Goal: Task Accomplishment & Management: Use online tool/utility

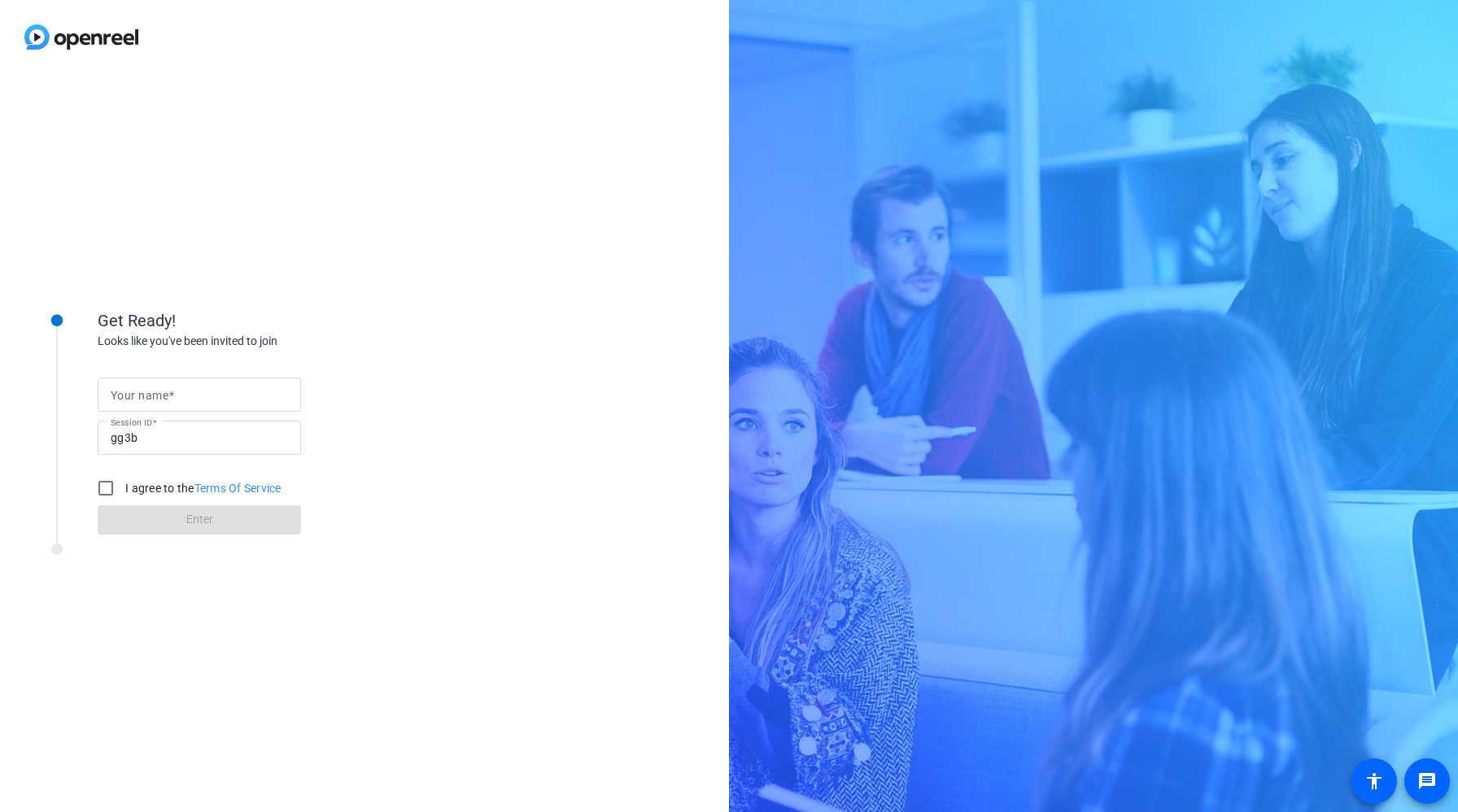
click at [218, 349] on div "Your name Session ID gg3b I agree to the Terms Of Service Enter" at bounding box center [260, 442] width 325 height 184
click at [212, 401] on input "Your name" at bounding box center [200, 394] width 178 height 19
type input "[PERSON_NAME]"
click at [162, 486] on label "I agree to the Terms Of Service" at bounding box center [202, 488] width 159 height 16
click at [122, 486] on input "I agree to the Terms Of Service" at bounding box center [106, 488] width 33 height 33
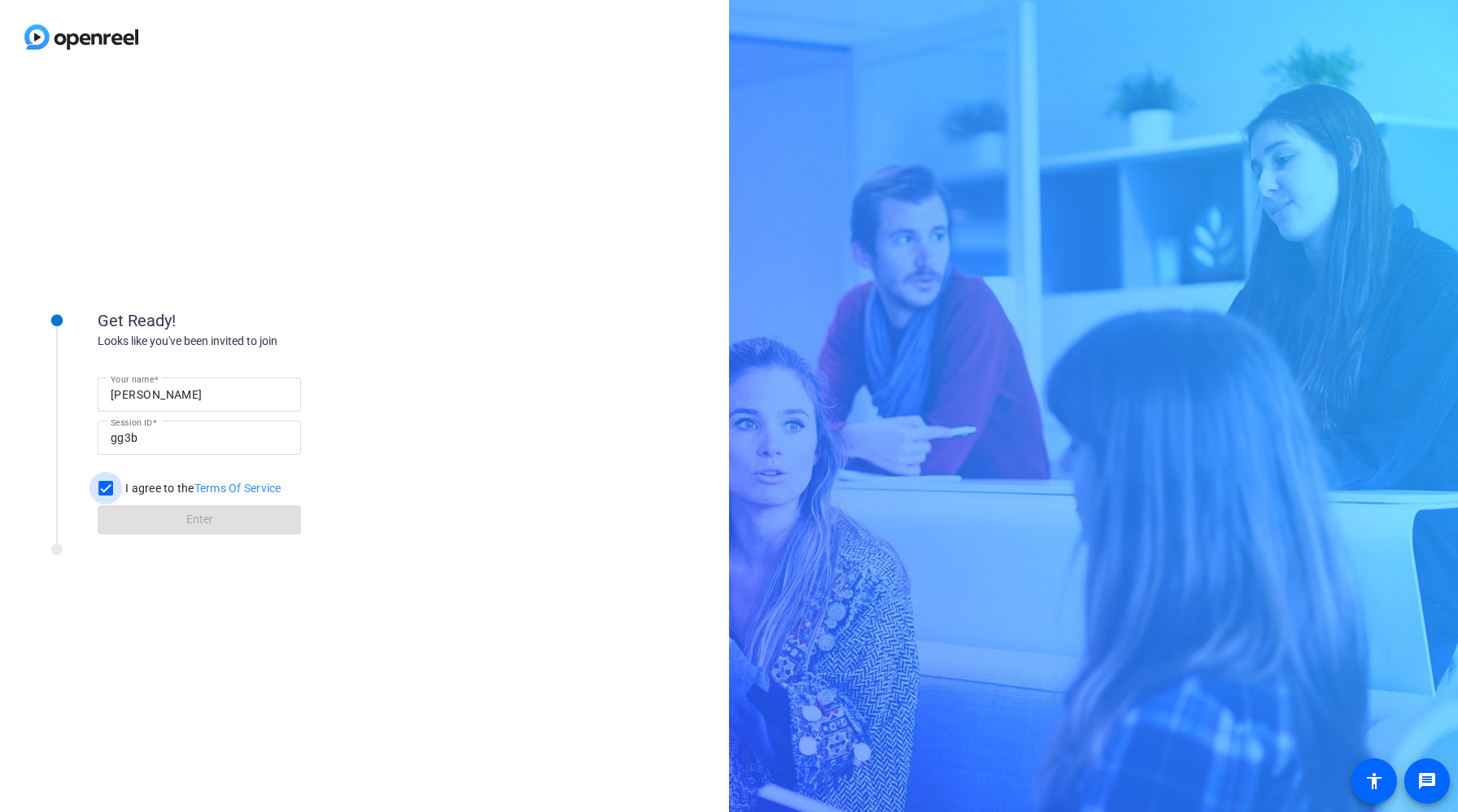
checkbox input "true"
click at [176, 510] on span at bounding box center [199, 520] width 204 height 39
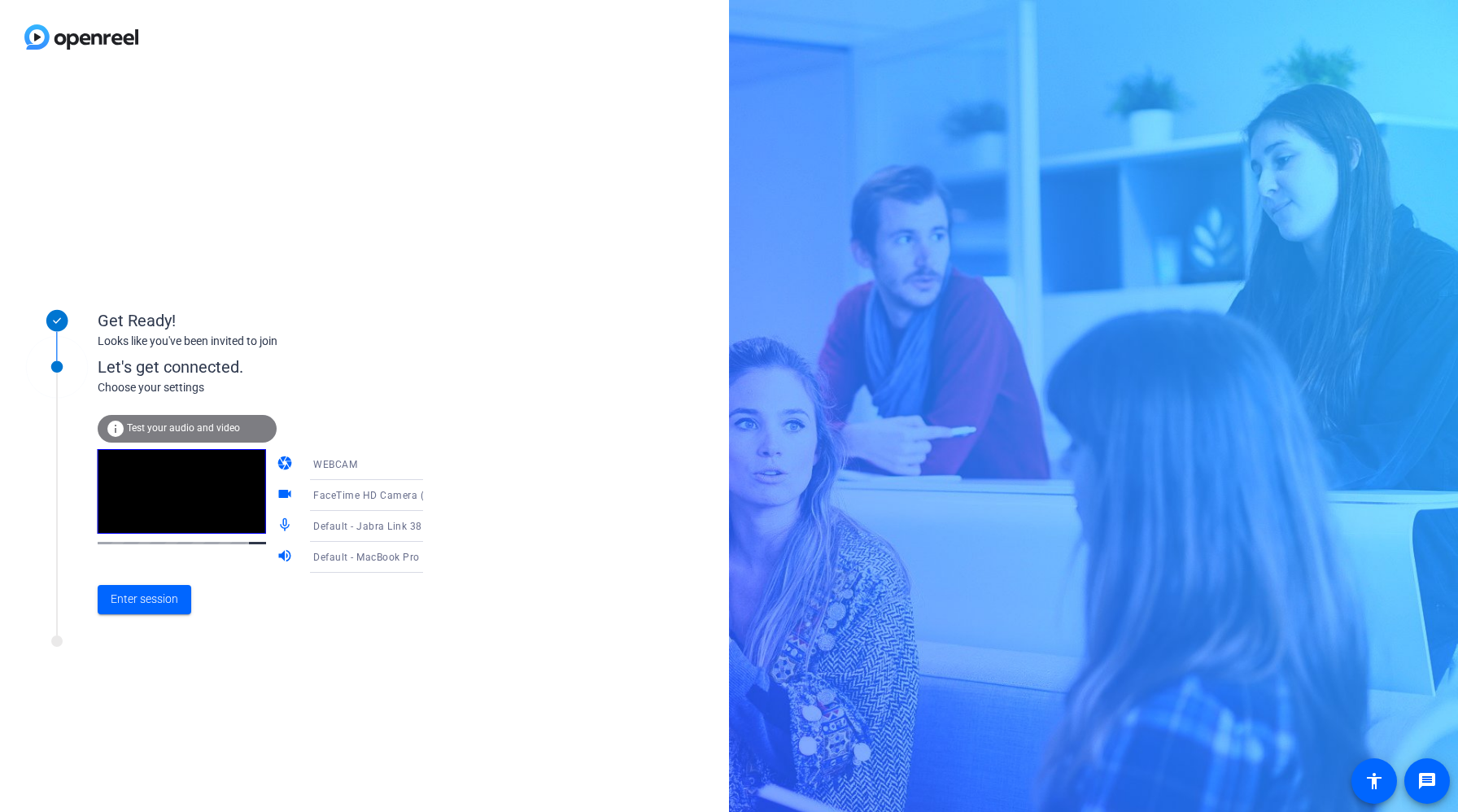
click at [339, 538] on div "Default - Jabra Link 380 (0b0e:24c8)" at bounding box center [378, 526] width 129 height 31
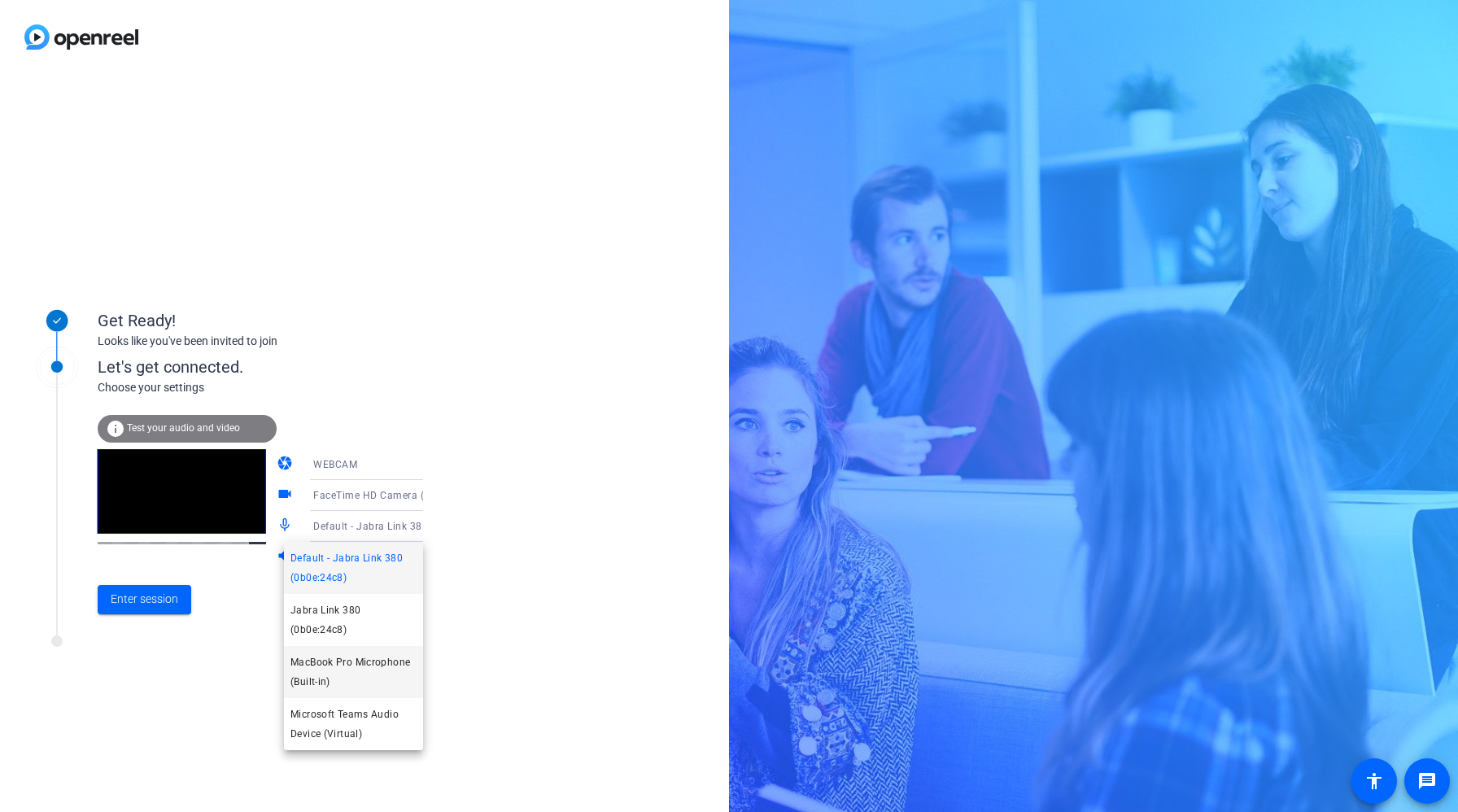
click at [365, 669] on span "MacBook Pro Microphone (Built-in)" at bounding box center [354, 671] width 126 height 39
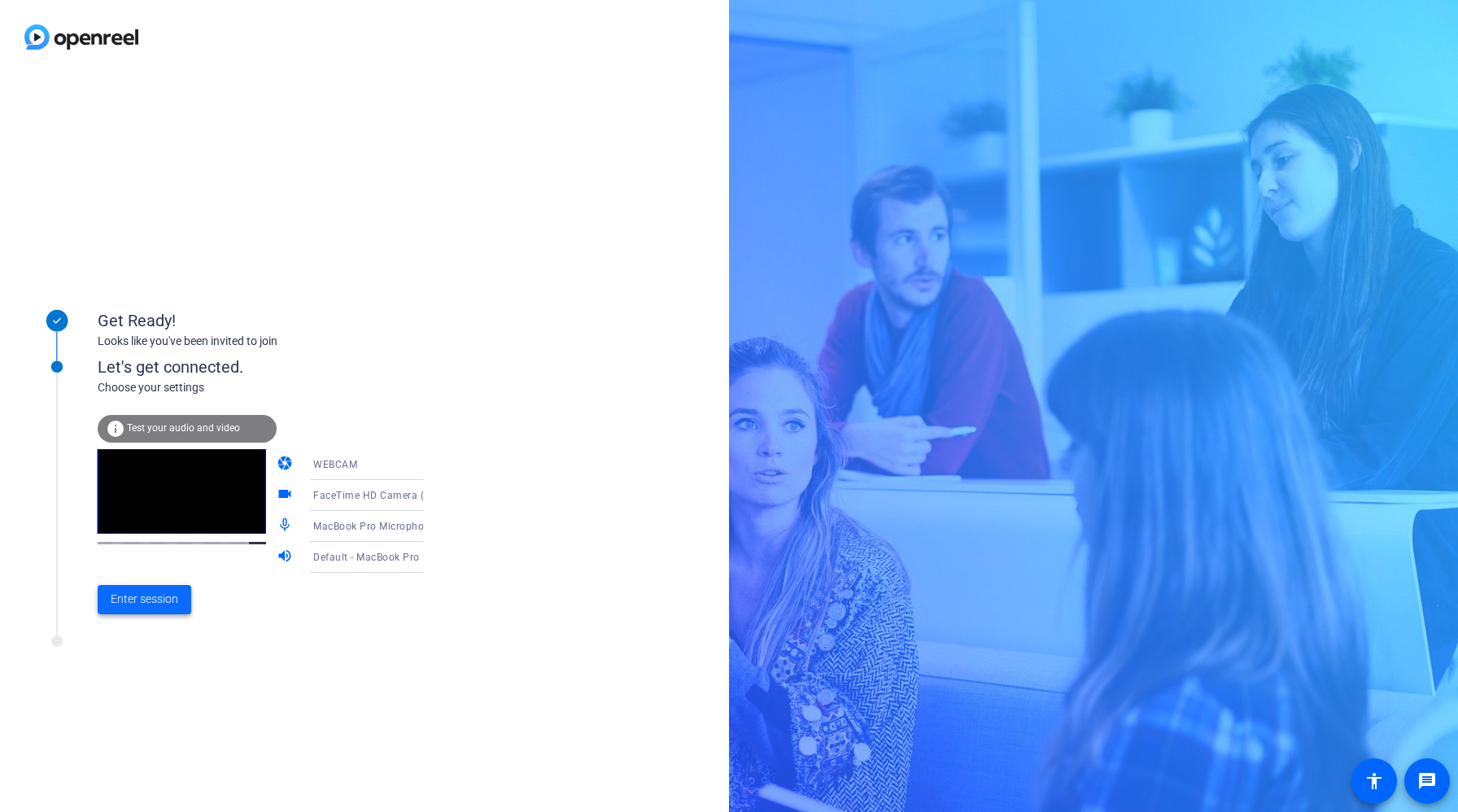
click at [167, 606] on span "Enter session" at bounding box center [144, 599] width 68 height 17
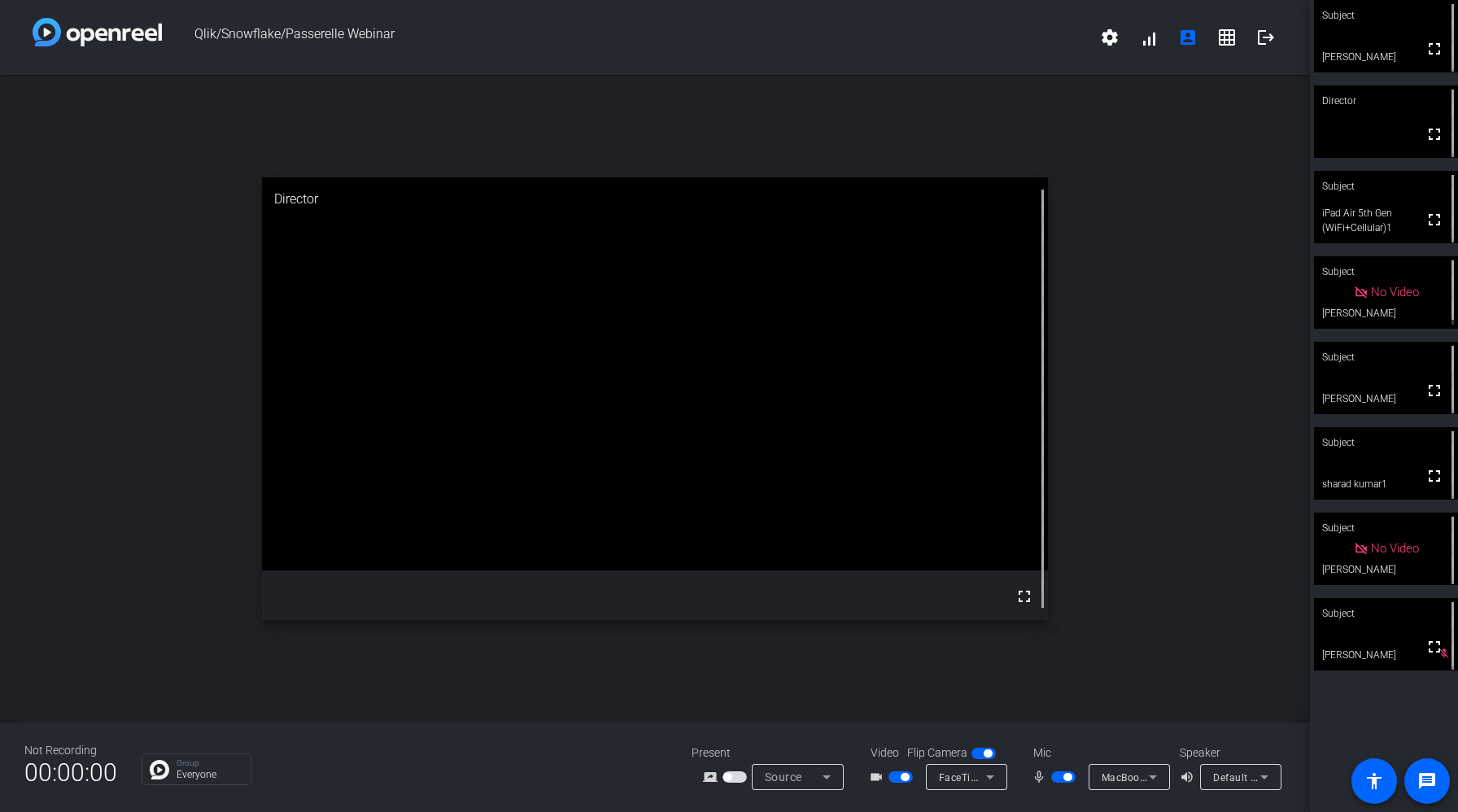
click at [1066, 778] on span "button" at bounding box center [1068, 777] width 8 height 8
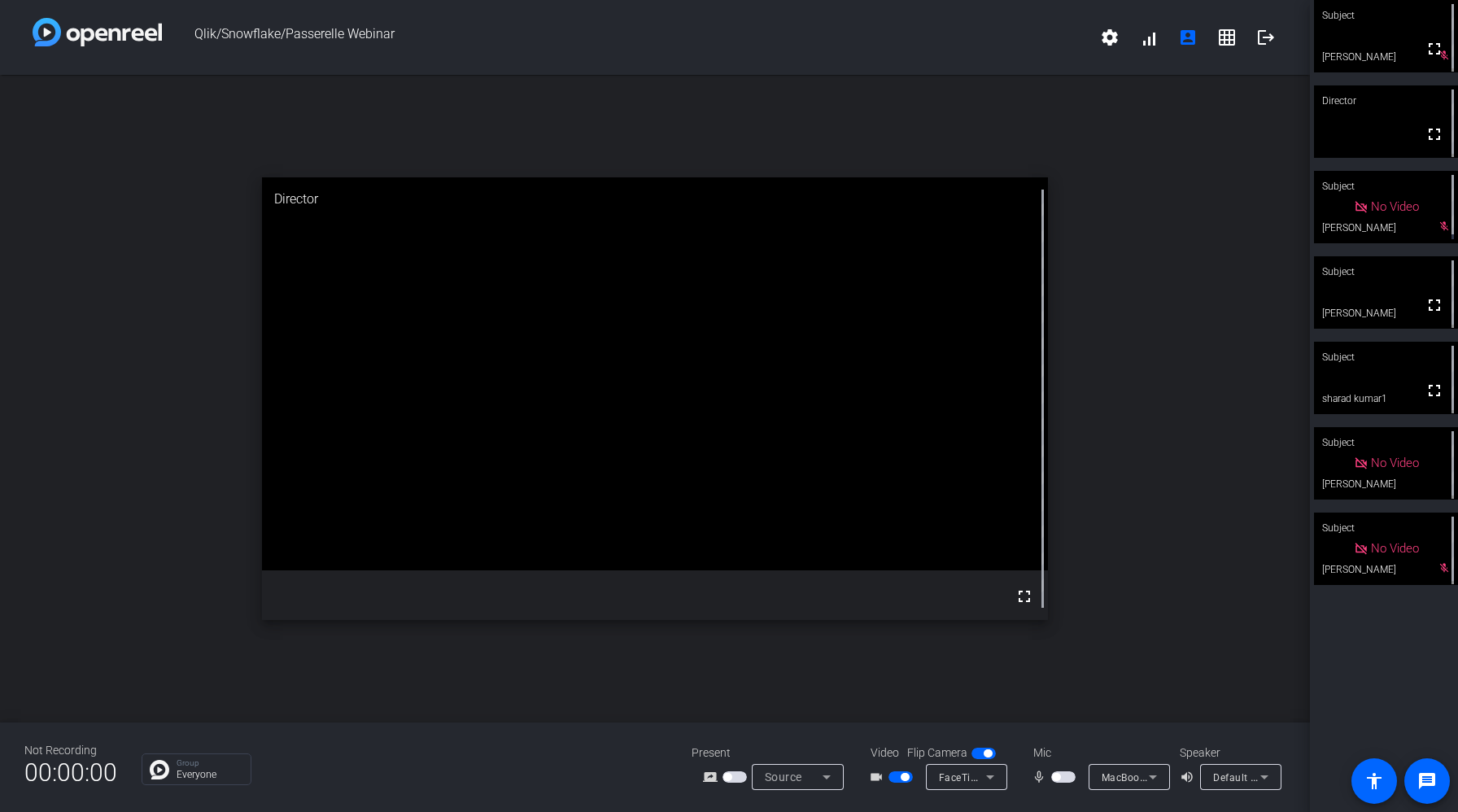
click at [1060, 778] on mat-slide-toggle at bounding box center [1065, 776] width 28 height 17
click at [1061, 776] on span "button" at bounding box center [1056, 777] width 8 height 8
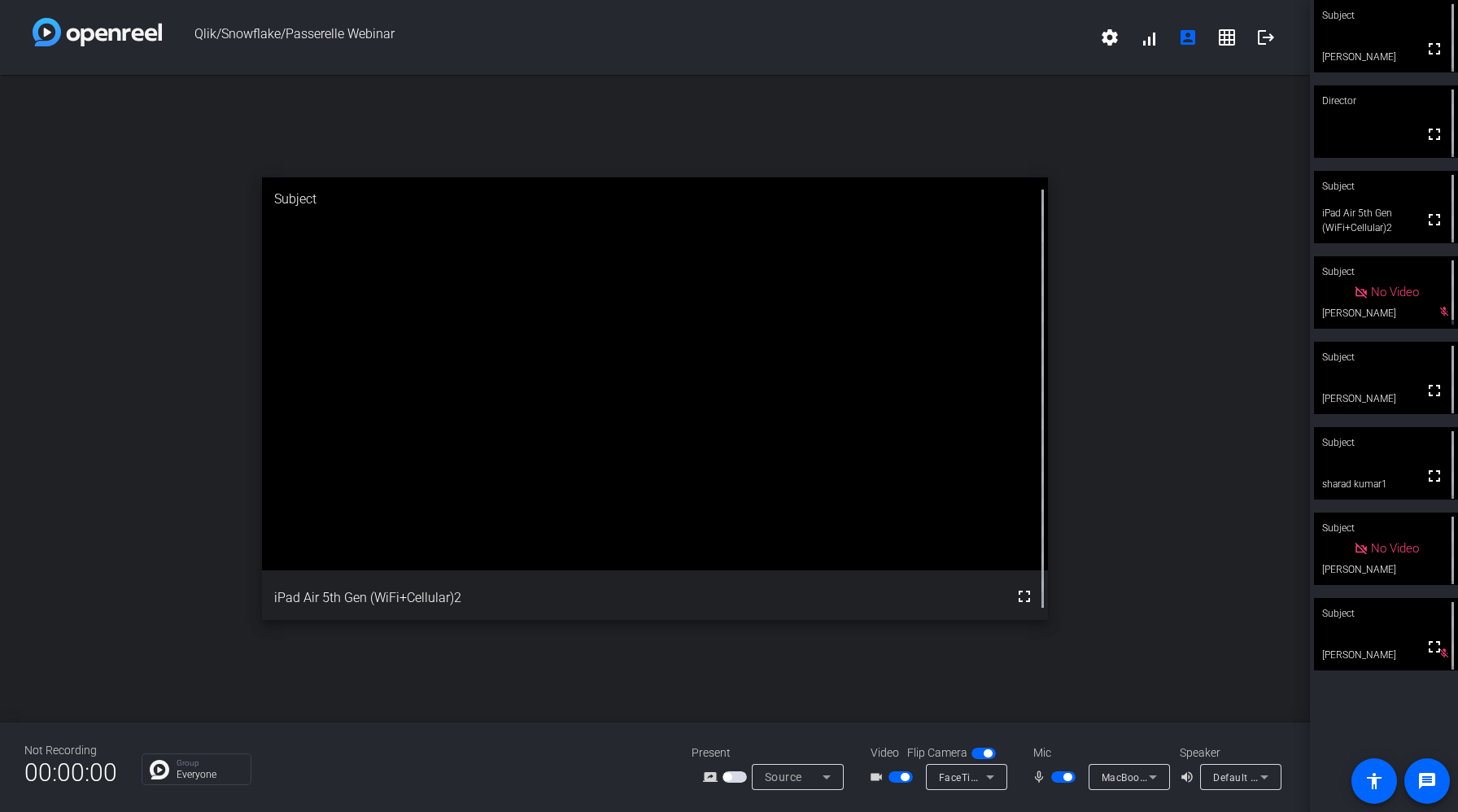
click at [1066, 773] on span "button" at bounding box center [1068, 777] width 8 height 8
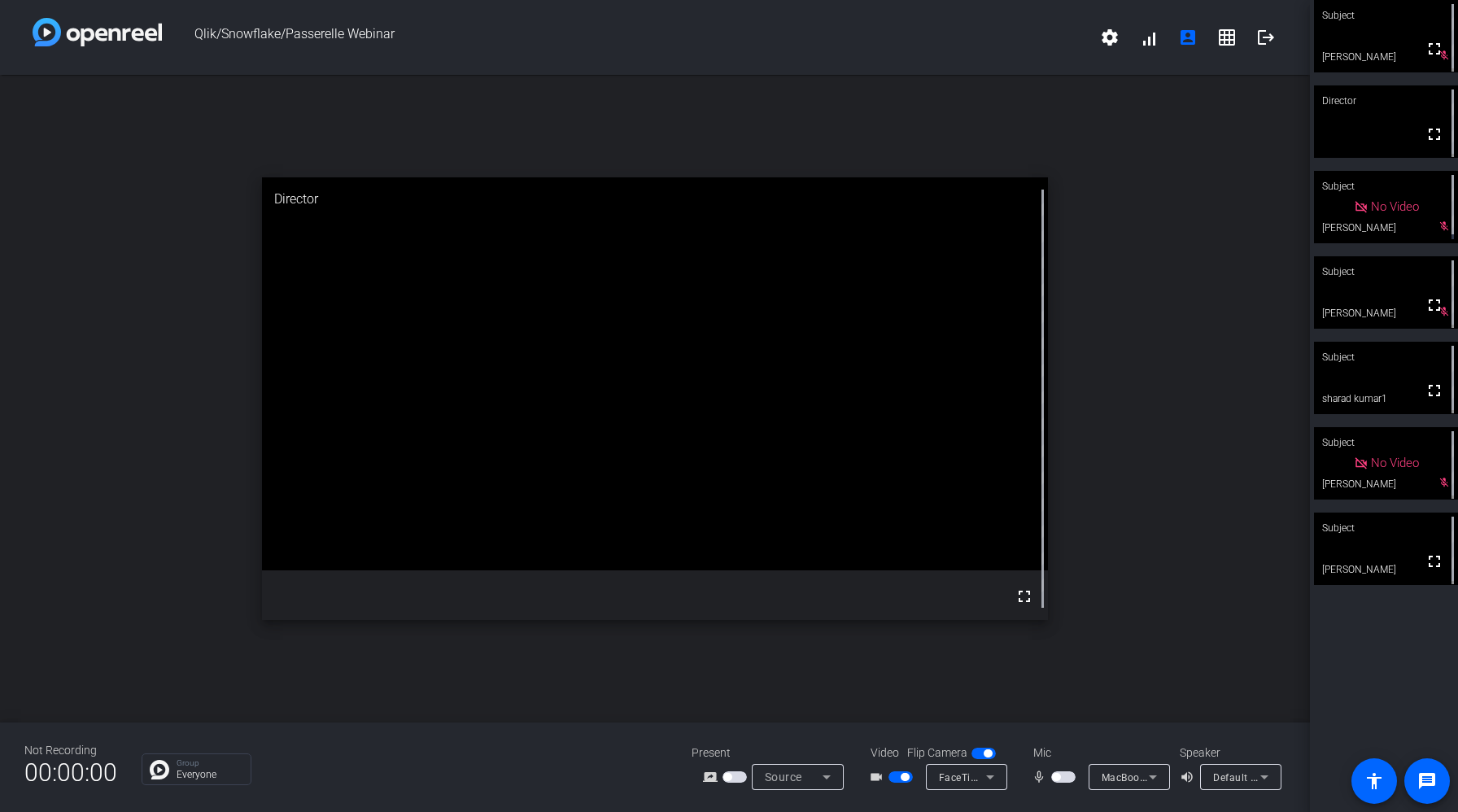
click at [1068, 778] on span "button" at bounding box center [1063, 777] width 24 height 12
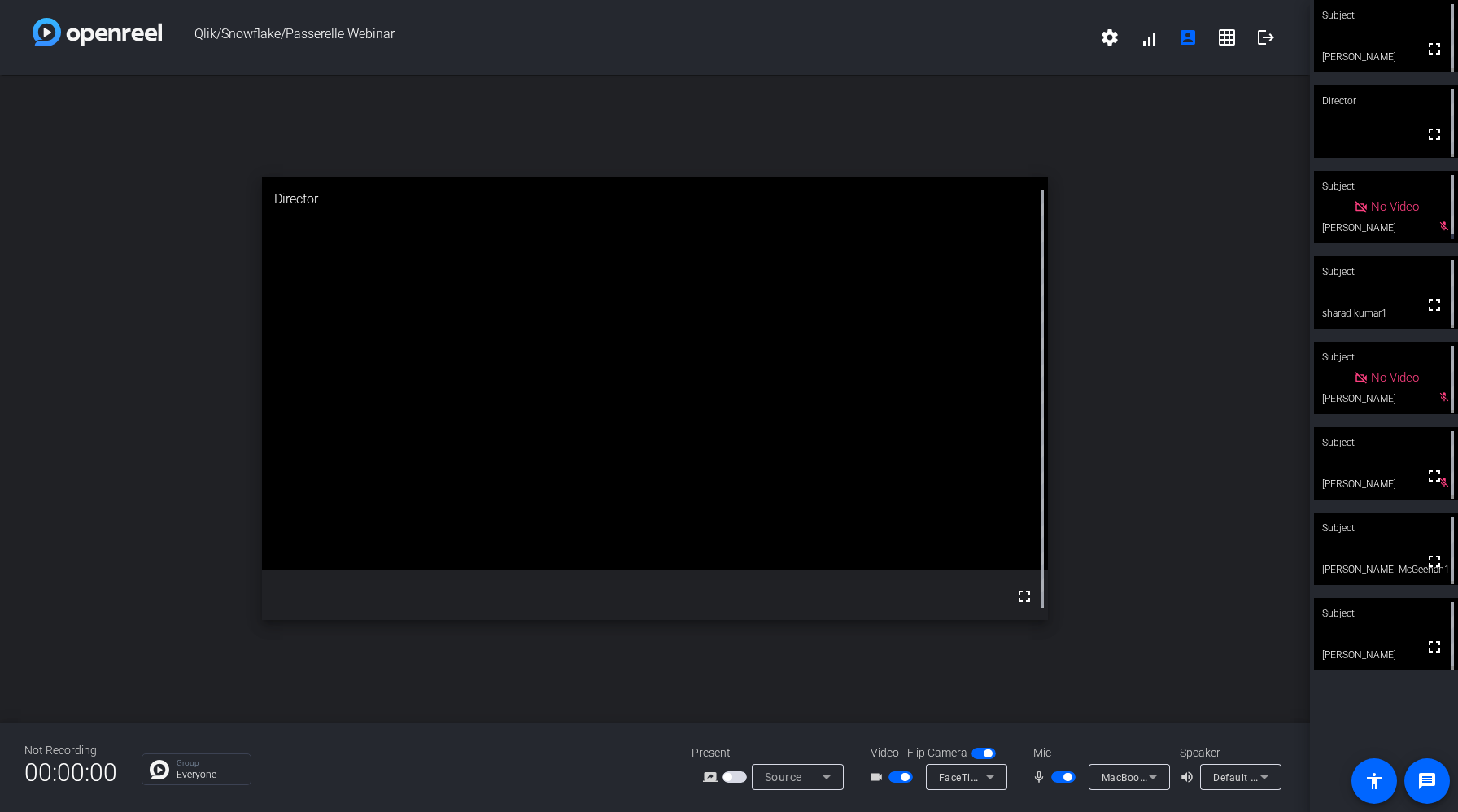
click at [1059, 778] on span "button" at bounding box center [1063, 777] width 24 height 12
click at [1059, 778] on span "button" at bounding box center [1056, 777] width 8 height 8
